Goal: Transaction & Acquisition: Obtain resource

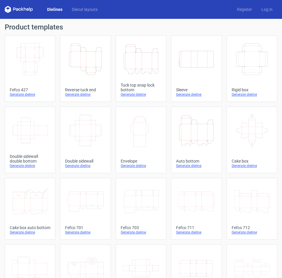
click at [85, 78] on link "Height Depth Width Reverse tuck end Generate dieline" at bounding box center [85, 68] width 51 height 67
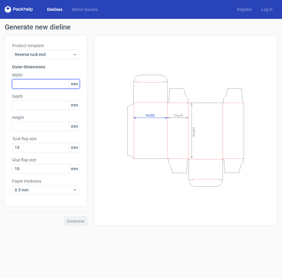
click at [57, 85] on input "text" at bounding box center [46, 83] width 68 height 9
type input "90"
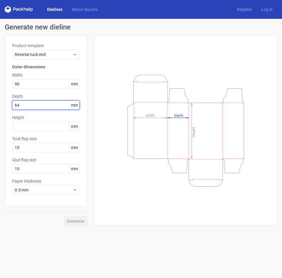
type input "64"
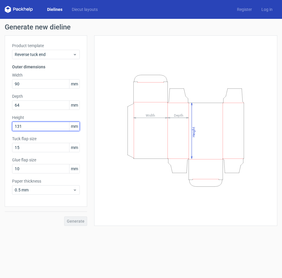
type input "131"
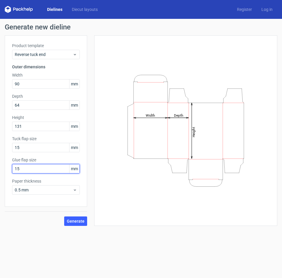
type input "15"
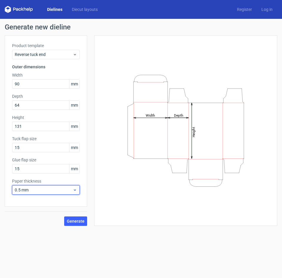
click at [38, 191] on span "0.5 mm" at bounding box center [44, 190] width 58 height 6
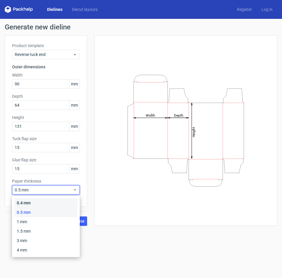
click at [28, 204] on div "0.4 mm" at bounding box center [45, 202] width 63 height 9
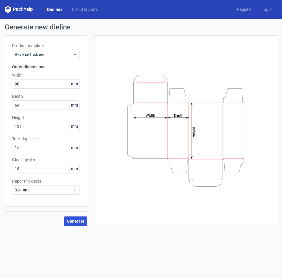
click at [76, 224] on button "Generate" at bounding box center [75, 220] width 23 height 9
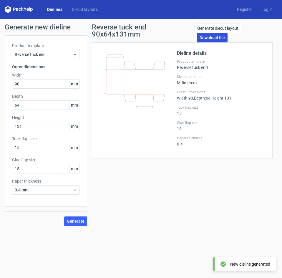
click at [217, 38] on link "Download file" at bounding box center [212, 37] width 31 height 9
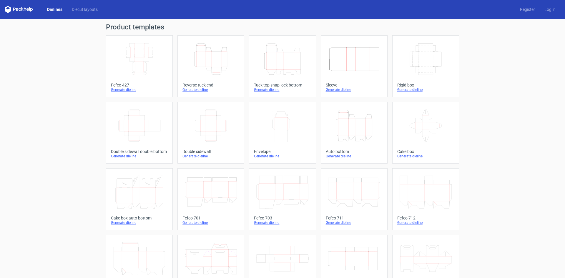
click at [221, 68] on icon "Height Depth Width" at bounding box center [211, 59] width 52 height 33
click at [214, 67] on icon "Height Depth Width" at bounding box center [211, 59] width 52 height 33
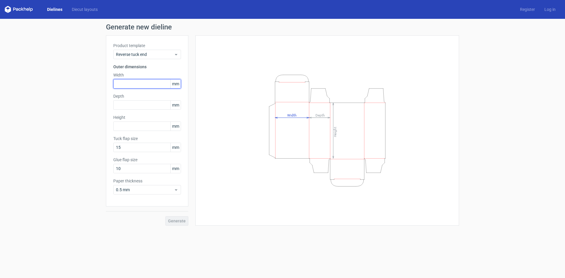
click at [147, 85] on input "text" at bounding box center [147, 83] width 68 height 9
type input "60"
type input "105"
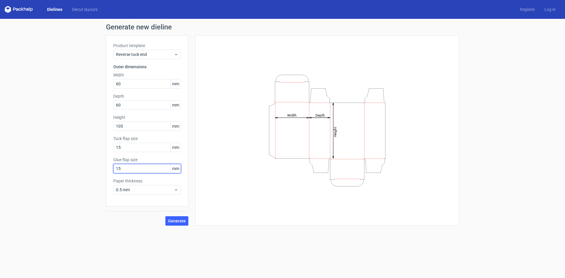
type input "15"
click at [125, 192] on span "0.5 mm" at bounding box center [145, 190] width 58 height 6
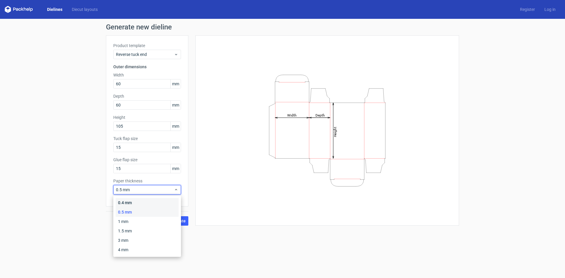
drag, startPoint x: 129, startPoint y: 203, endPoint x: 149, endPoint y: 211, distance: 22.4
click at [129, 203] on div "0.4 mm" at bounding box center [147, 202] width 63 height 9
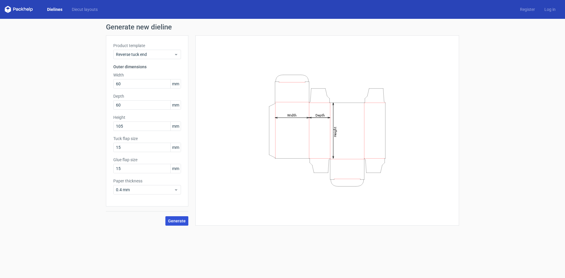
click at [168, 222] on button "Generate" at bounding box center [176, 220] width 23 height 9
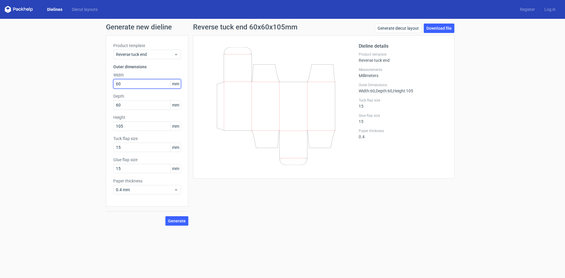
click at [0, 56] on div "Generate new dieline Product template Reverse tuck end Outer dimensions Width 6…" at bounding box center [282, 125] width 565 height 212
type input "63"
type input "84"
click at [150, 191] on span "0.4 mm" at bounding box center [145, 190] width 58 height 6
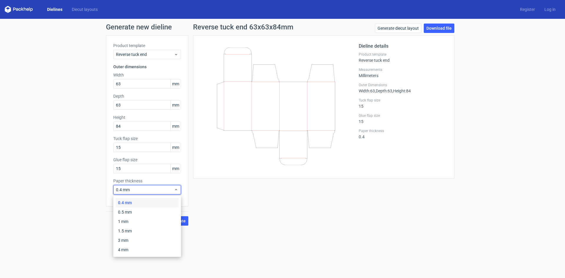
click at [141, 201] on div "0.4 mm" at bounding box center [147, 202] width 63 height 9
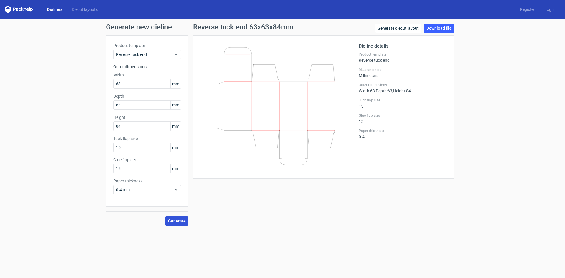
click at [173, 220] on span "Generate" at bounding box center [177, 221] width 18 height 4
click at [443, 32] on link "Download file" at bounding box center [439, 28] width 31 height 9
